Goal: Task Accomplishment & Management: Use online tool/utility

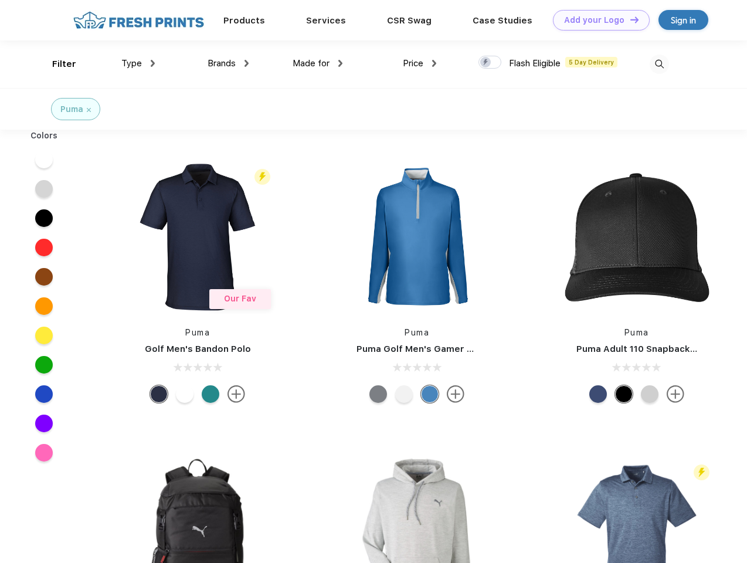
click at [597, 20] on link "Add your Logo Design Tool" at bounding box center [601, 20] width 97 height 21
click at [0, 0] on div "Design Tool" at bounding box center [0, 0] width 0 height 0
click at [630, 19] on link "Add your Logo Design Tool" at bounding box center [601, 20] width 97 height 21
click at [56, 64] on div "Filter" at bounding box center [64, 63] width 24 height 13
click at [138, 63] on span "Type" at bounding box center [131, 63] width 21 height 11
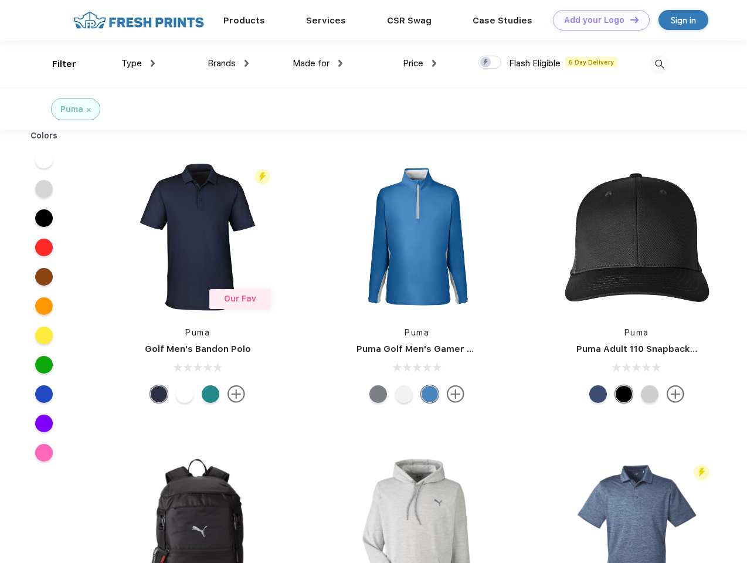
click at [228, 63] on span "Brands" at bounding box center [222, 63] width 28 height 11
click at [318, 63] on span "Made for" at bounding box center [311, 63] width 37 height 11
click at [420, 63] on span "Price" at bounding box center [413, 63] width 21 height 11
click at [490, 63] on div at bounding box center [490, 62] width 23 height 13
click at [486, 63] on input "checkbox" at bounding box center [483, 59] width 8 height 8
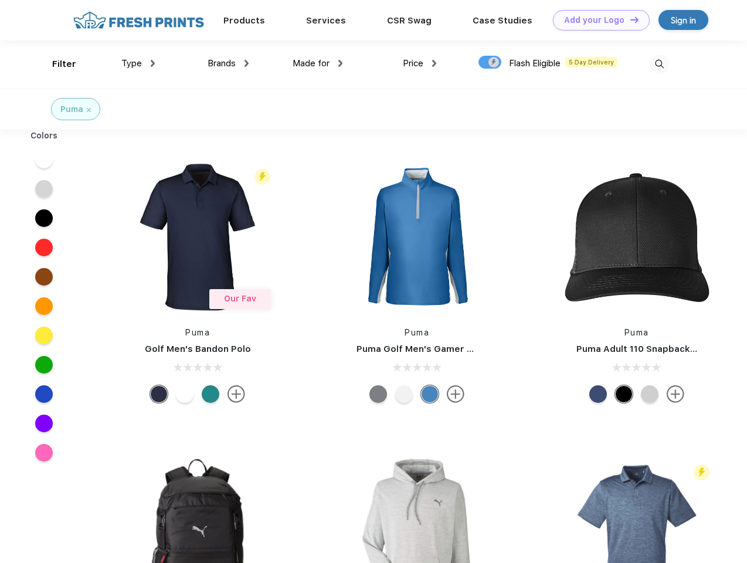
click at [659, 64] on img at bounding box center [659, 64] width 19 height 19
